Goal: Check status: Check status

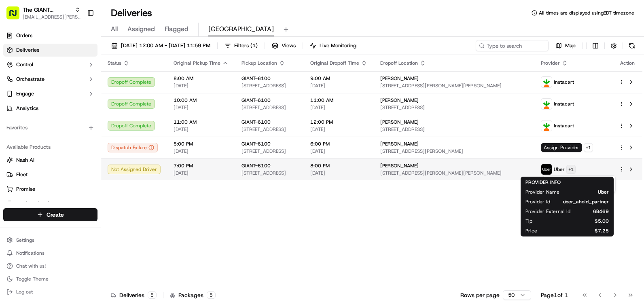
click at [584, 170] on html "The GIANT Company [PERSON_NAME][EMAIL_ADDRESS][PERSON_NAME][DOMAIN_NAME] Toggle…" at bounding box center [322, 152] width 644 height 304
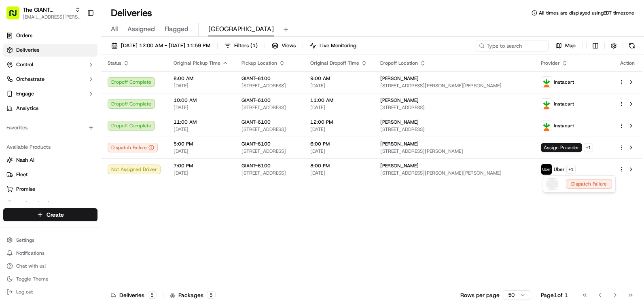
click at [488, 214] on html "The GIANT Company [PERSON_NAME][EMAIL_ADDRESS][PERSON_NAME][DOMAIN_NAME] Toggle…" at bounding box center [322, 152] width 644 height 304
